Goal: Task Accomplishment & Management: Use online tool/utility

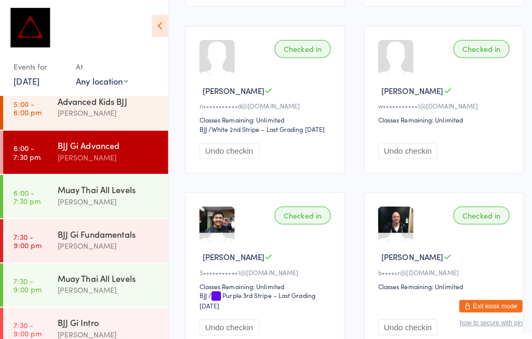
scroll to position [486, 8]
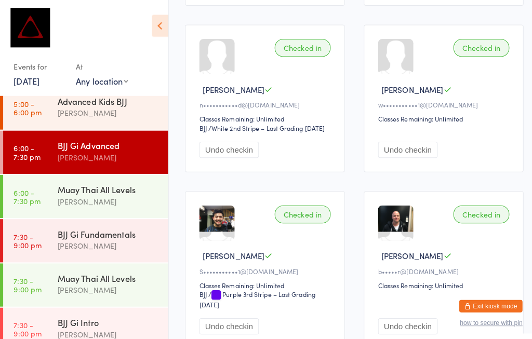
click at [75, 225] on div "BJJ Gi Fundamentals" at bounding box center [107, 230] width 100 height 11
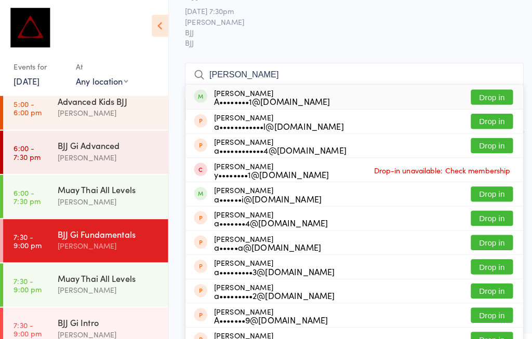
scroll to position [59, 8]
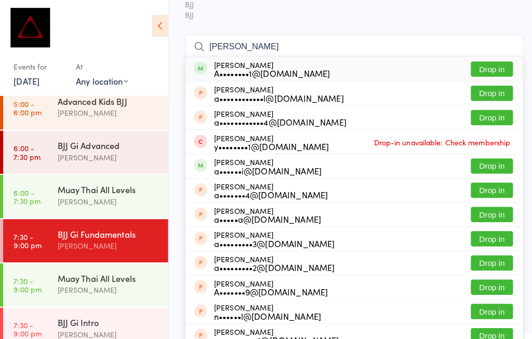
type input "[PERSON_NAME]"
click at [482, 61] on button "Drop in" at bounding box center [485, 68] width 42 height 15
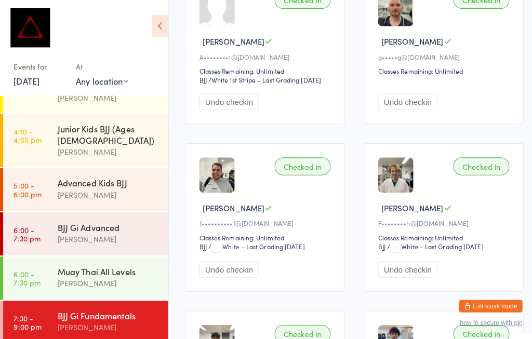
scroll to position [166, 0]
click at [120, 219] on div "BJJ Gi Advanced" at bounding box center [107, 224] width 100 height 11
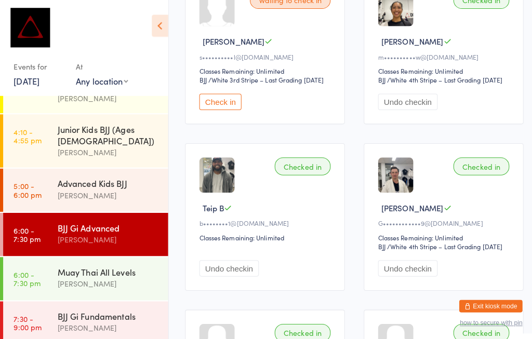
scroll to position [46, 8]
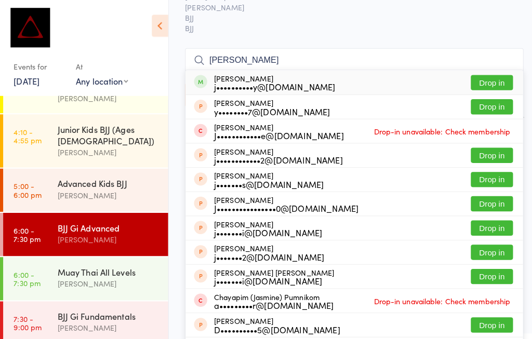
type input "[PERSON_NAME]"
click at [297, 81] on div "[PERSON_NAME] Le j••••••••••y@[DOMAIN_NAME] Drop in" at bounding box center [349, 81] width 332 height 24
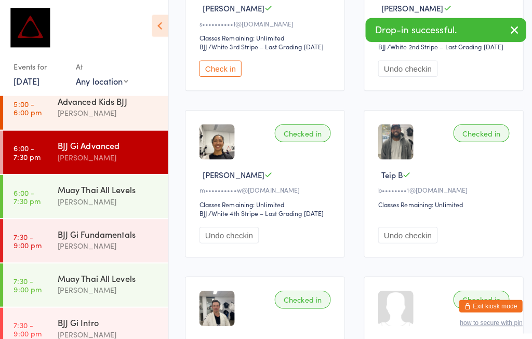
scroll to position [233, 8]
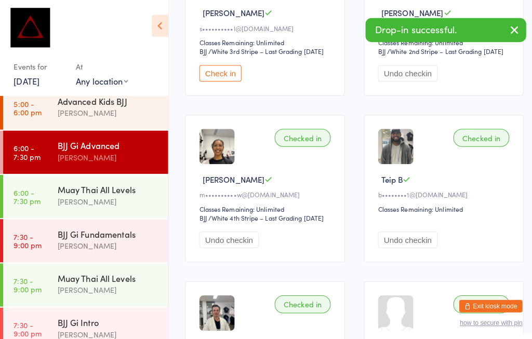
click at [114, 225] on div "BJJ Gi Fundamentals" at bounding box center [107, 230] width 100 height 11
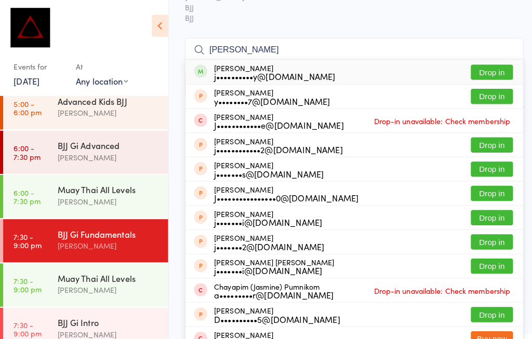
scroll to position [68, 8]
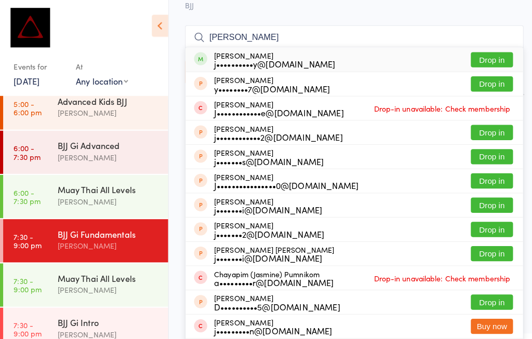
type input "[PERSON_NAME]"
click at [323, 57] on div "[PERSON_NAME] Le j••••••••••y@[DOMAIN_NAME] Drop in" at bounding box center [349, 59] width 332 height 24
